Goal: Task Accomplishment & Management: Manage account settings

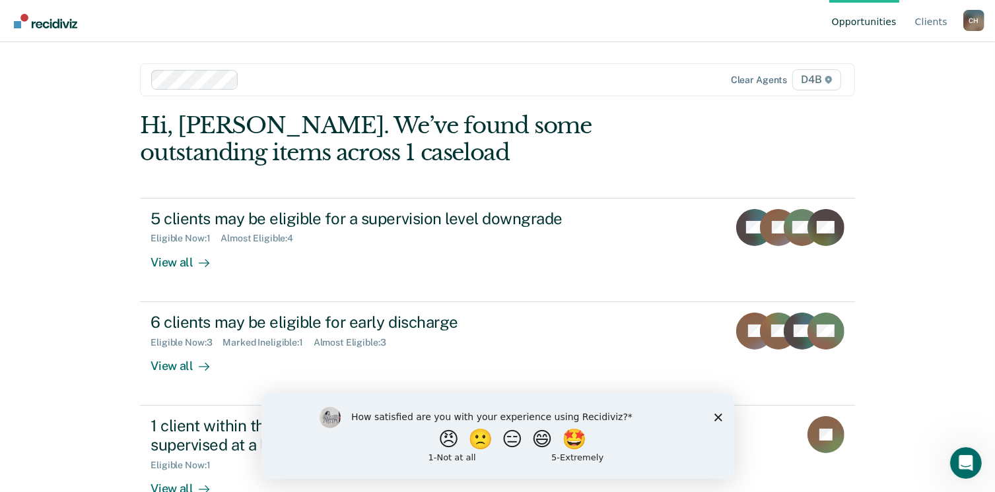
click at [716, 416] on polygon "Close survey" at bounding box center [717, 417] width 8 height 8
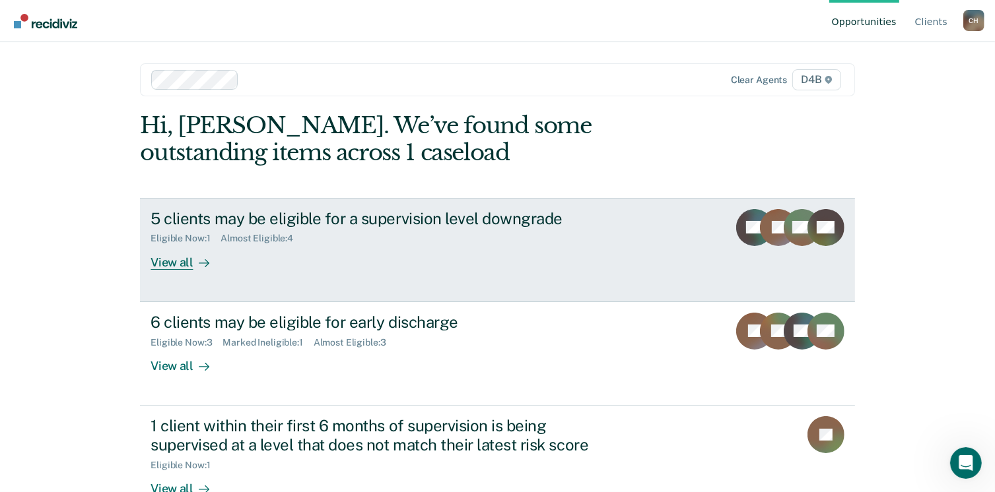
click at [540, 250] on div "5 clients may be eligible for a supervision level downgrade Eligible Now : 1 Al…" at bounding box center [397, 239] width 495 height 61
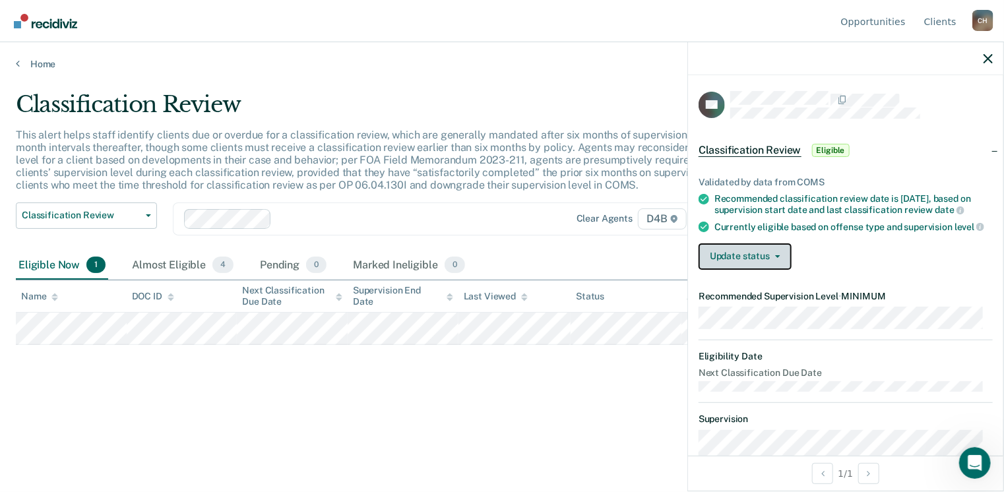
click at [781, 262] on button "Update status" at bounding box center [745, 257] width 93 height 26
click at [801, 252] on div "Update status [PERSON_NAME] Mark Ineligible" at bounding box center [846, 257] width 294 height 26
click at [476, 426] on div "Classification Review This alert helps staff identify clients due or overdue fo…" at bounding box center [502, 263] width 973 height 344
click at [158, 267] on div "Almost Eligible 4" at bounding box center [182, 265] width 107 height 29
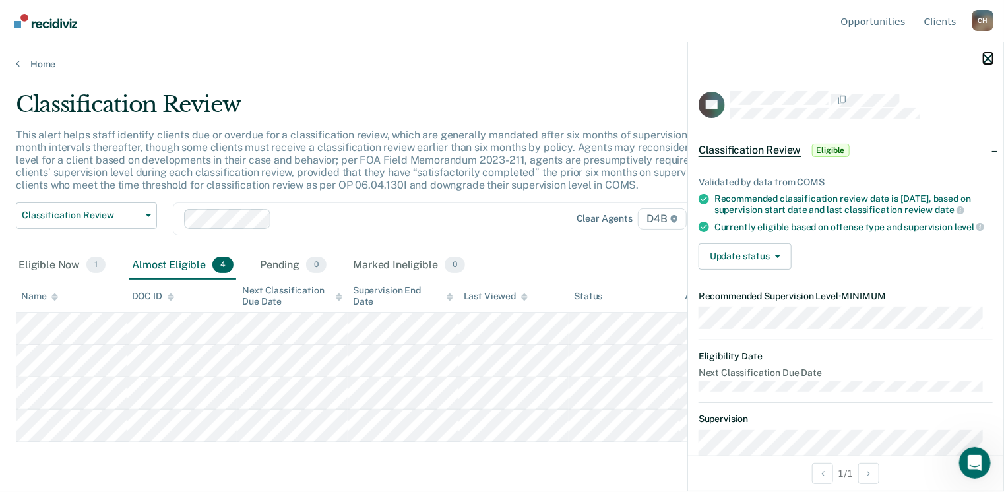
click at [987, 57] on icon "button" at bounding box center [988, 58] width 9 height 9
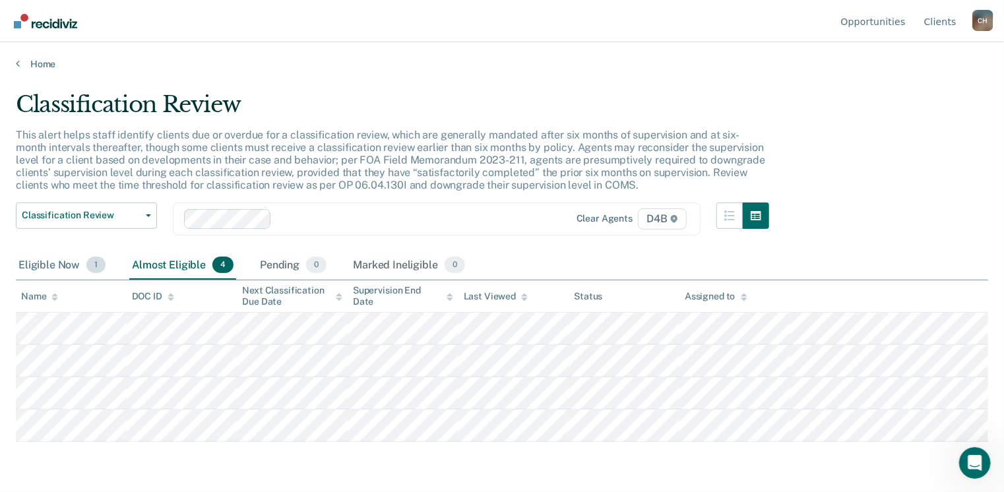
click at [66, 271] on div "Eligible Now 1" at bounding box center [62, 265] width 92 height 29
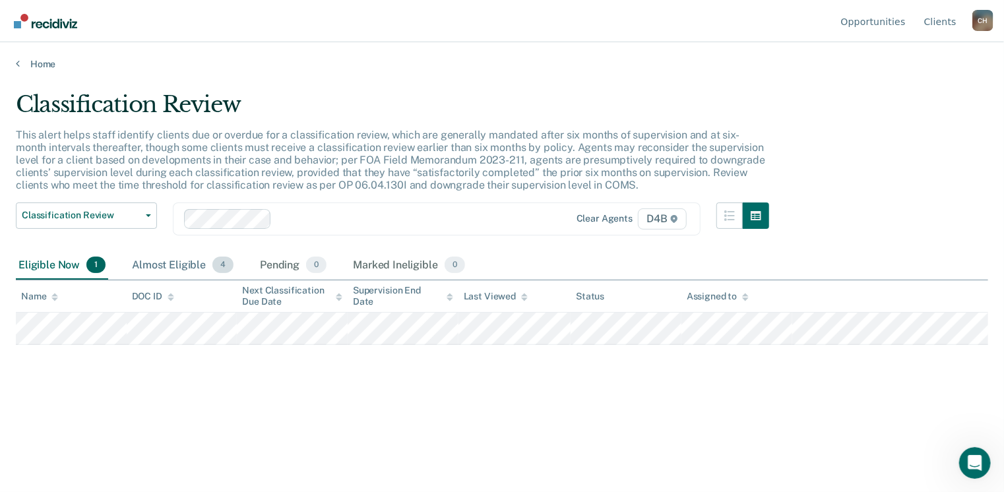
click at [137, 266] on div "Almost Eligible 4" at bounding box center [182, 265] width 107 height 29
